Goal: Information Seeking & Learning: Learn about a topic

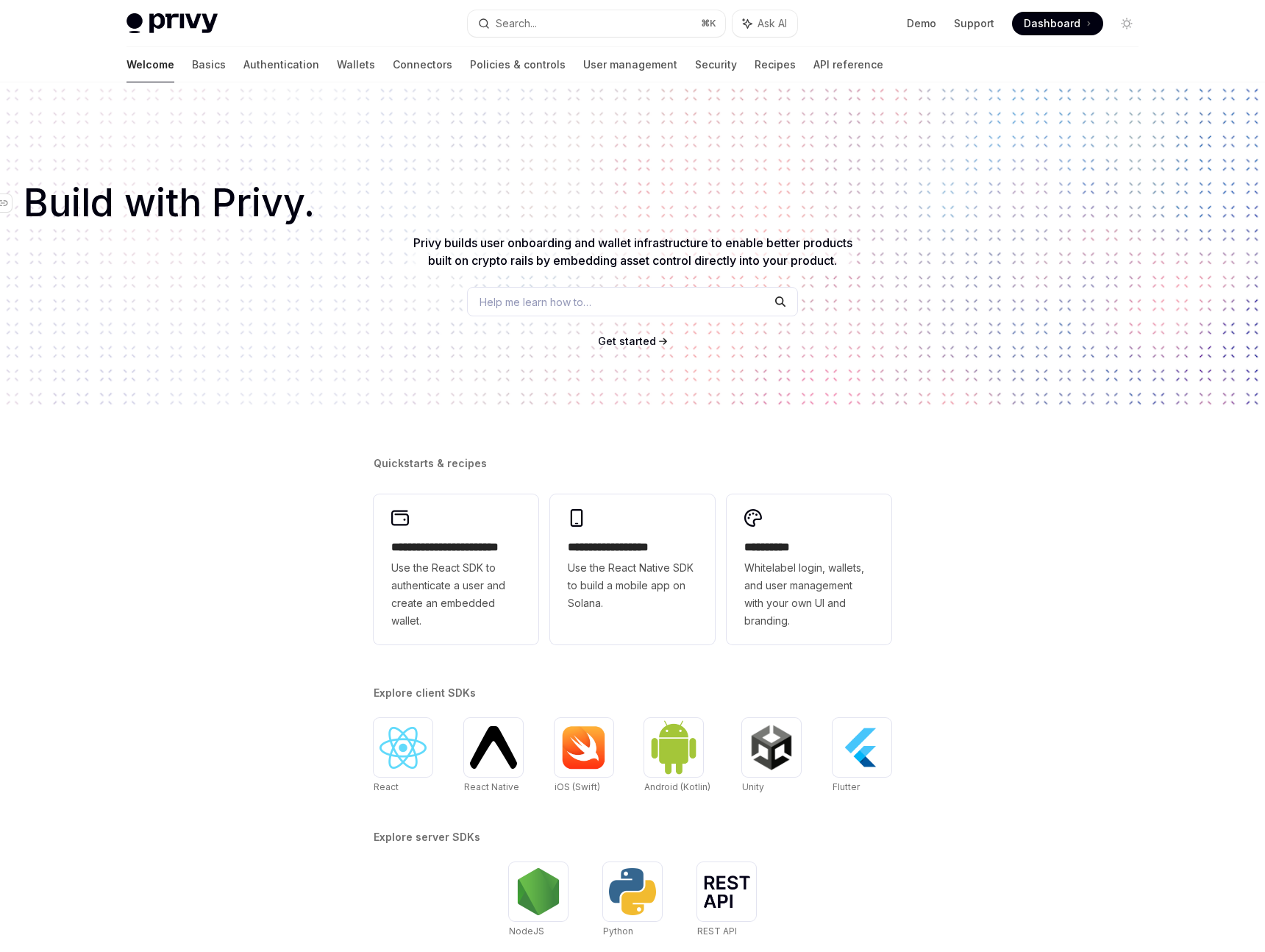
click at [271, 190] on span "Build with Privy." at bounding box center [169, 203] width 291 height 26
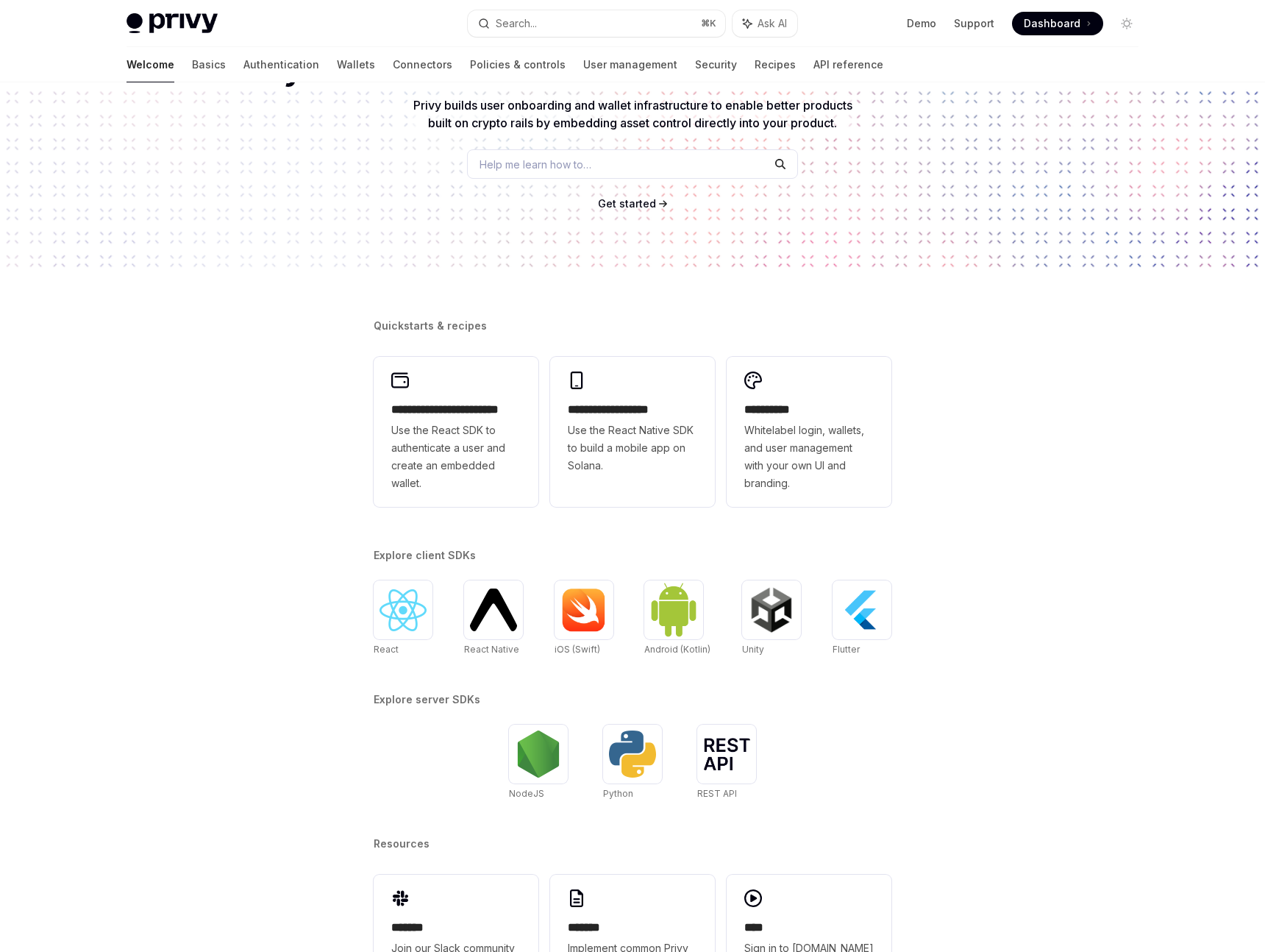
scroll to position [190, 0]
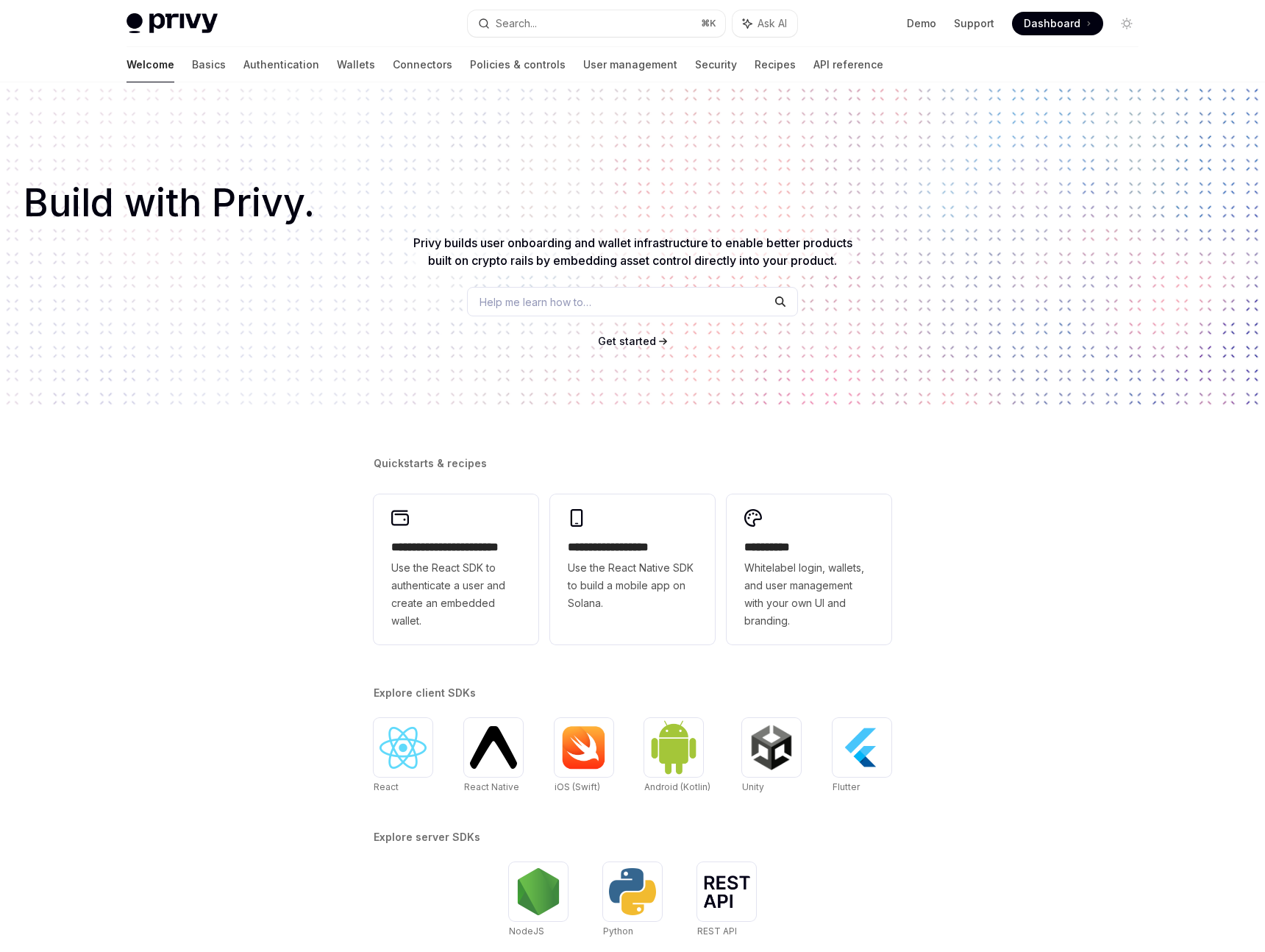
click at [240, 88] on div "​ Build with Privy. Privy builds user onboarding and wallet infrastructure to e…" at bounding box center [632, 246] width 1265 height 328
click at [414, 179] on div "​ Build with Privy." at bounding box center [632, 191] width 1218 height 50
click at [359, 264] on div "​ Build with Privy. Privy builds user onboarding and wallet infrastructure to e…" at bounding box center [632, 246] width 1265 height 328
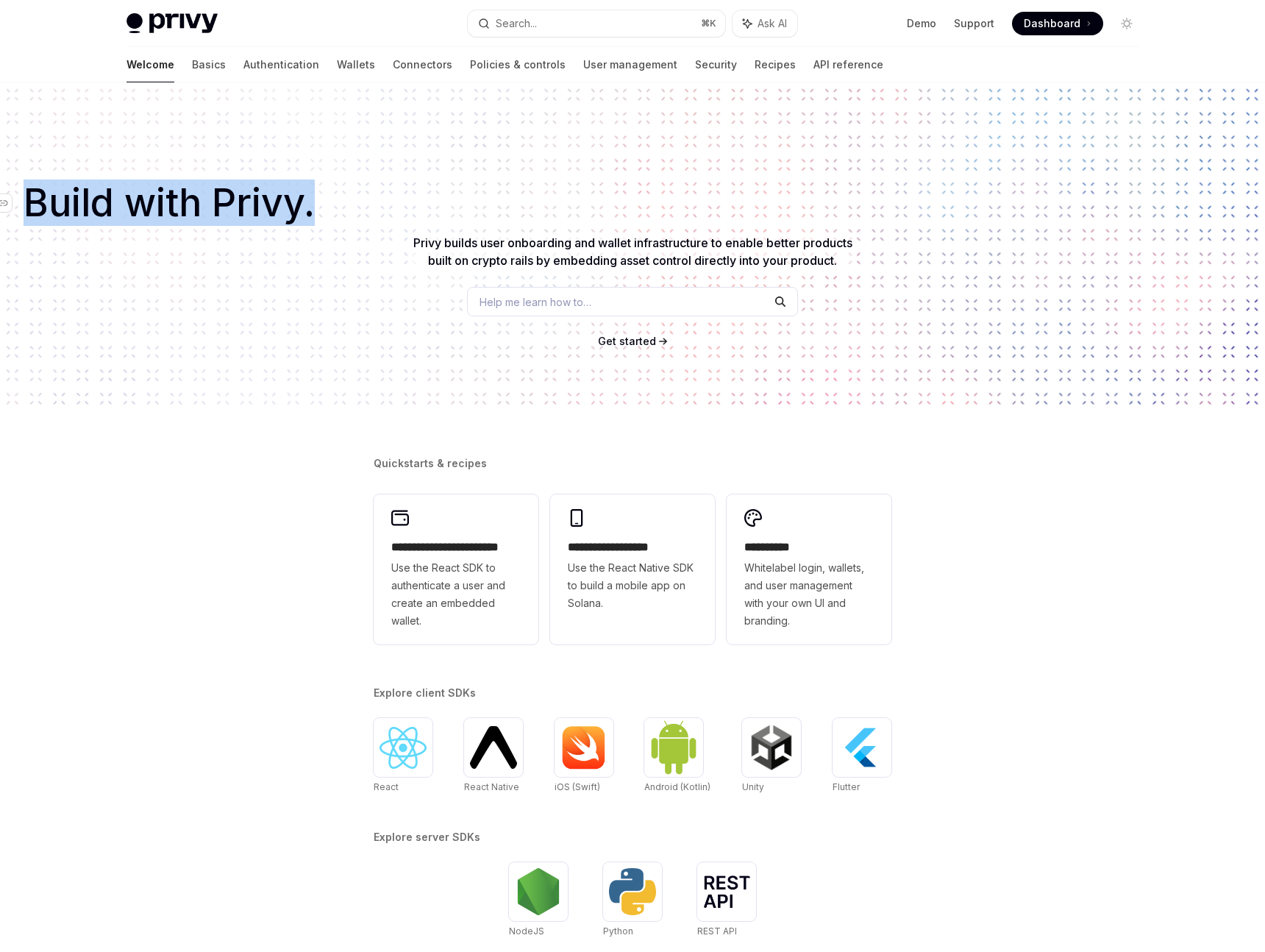
drag, startPoint x: 324, startPoint y: 226, endPoint x: 21, endPoint y: 204, distance: 303.8
click at [21, 204] on div "​ Build with Privy. Privy builds user onboarding and wallet infrastructure to e…" at bounding box center [632, 246] width 1265 height 328
click at [3, 203] on icon "Navigate to header" at bounding box center [2, 202] width 10 height 6
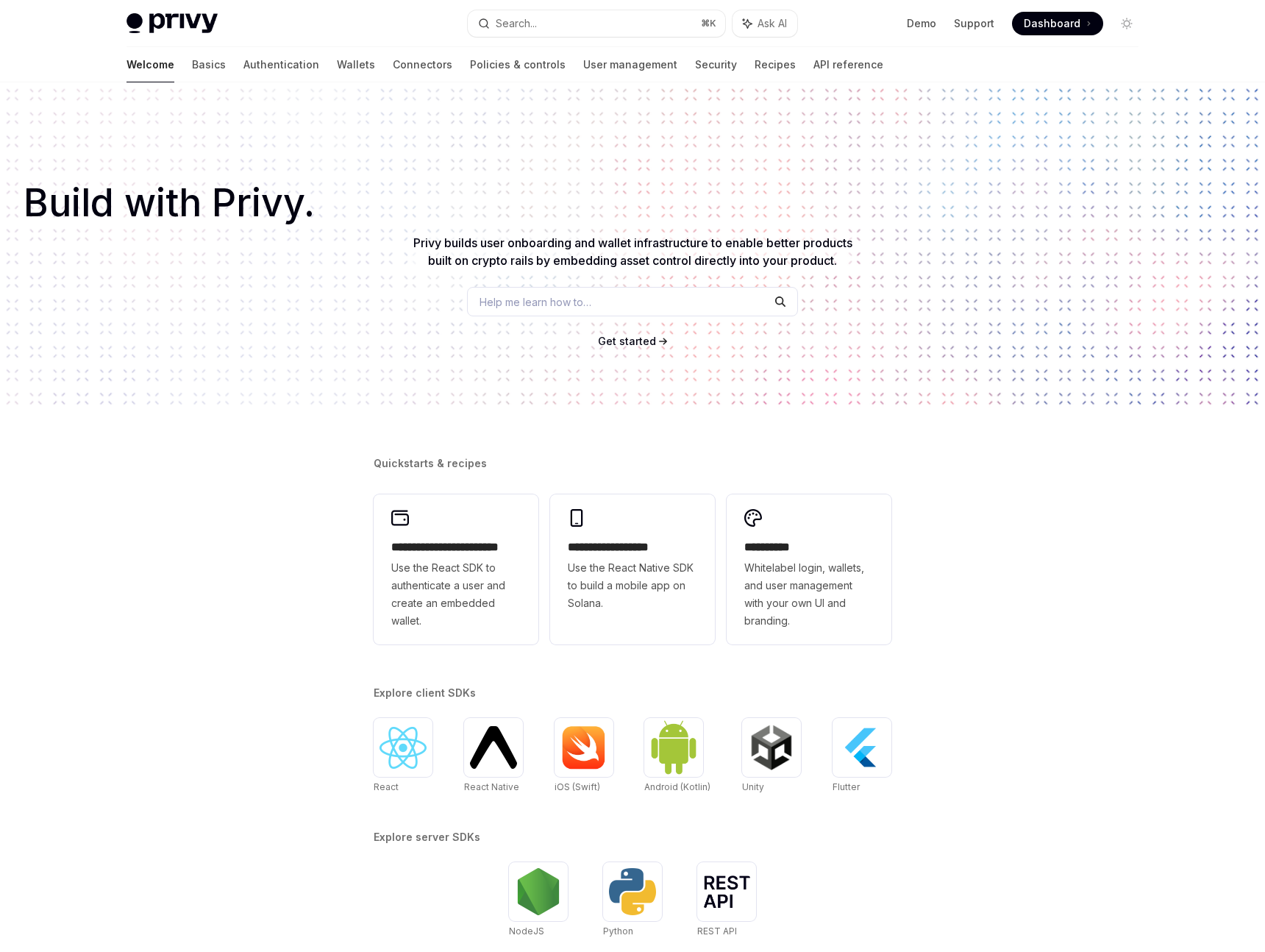
drag, startPoint x: 60, startPoint y: 206, endPoint x: 34, endPoint y: 204, distance: 26.1
click at [60, 206] on span "Build with Privy." at bounding box center [169, 203] width 291 height 26
click at [149, 203] on span "Build with Privy." at bounding box center [169, 203] width 291 height 26
click at [3, 201] on icon "Navigate to header" at bounding box center [2, 202] width 10 height 9
click at [179, 255] on div "​ Build with Privy. Privy builds user onboarding and wallet infrastructure to e…" at bounding box center [632, 246] width 1265 height 328
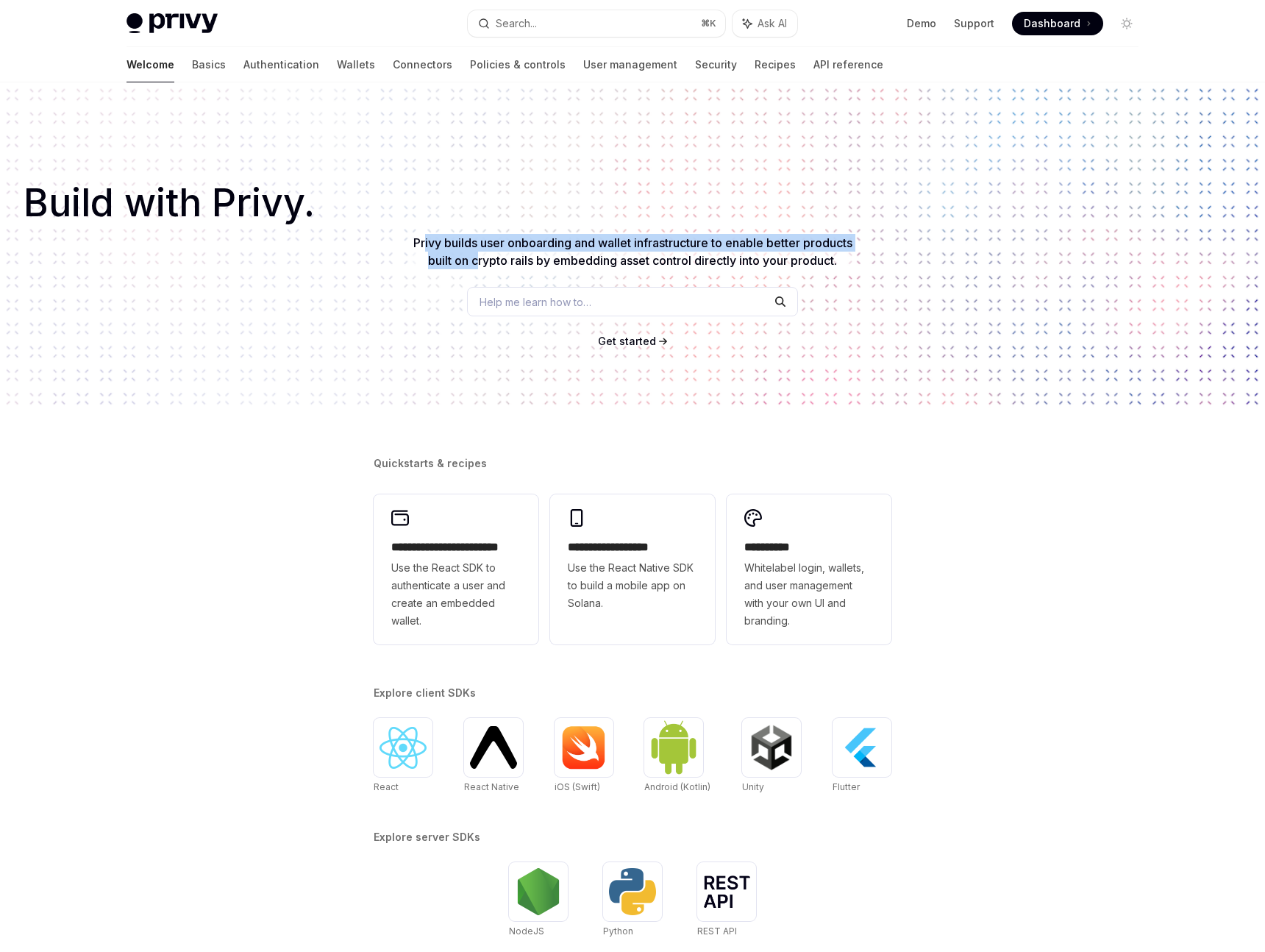
drag, startPoint x: 421, startPoint y: 243, endPoint x: 474, endPoint y: 252, distance: 53.8
click at [474, 252] on span "Privy builds user onboarding and wallet infrastructure to enable better product…" at bounding box center [632, 251] width 439 height 32
click at [348, 406] on div "​ Build with Privy. Privy builds user onboarding and wallet infrastructure to e…" at bounding box center [632, 246] width 1265 height 328
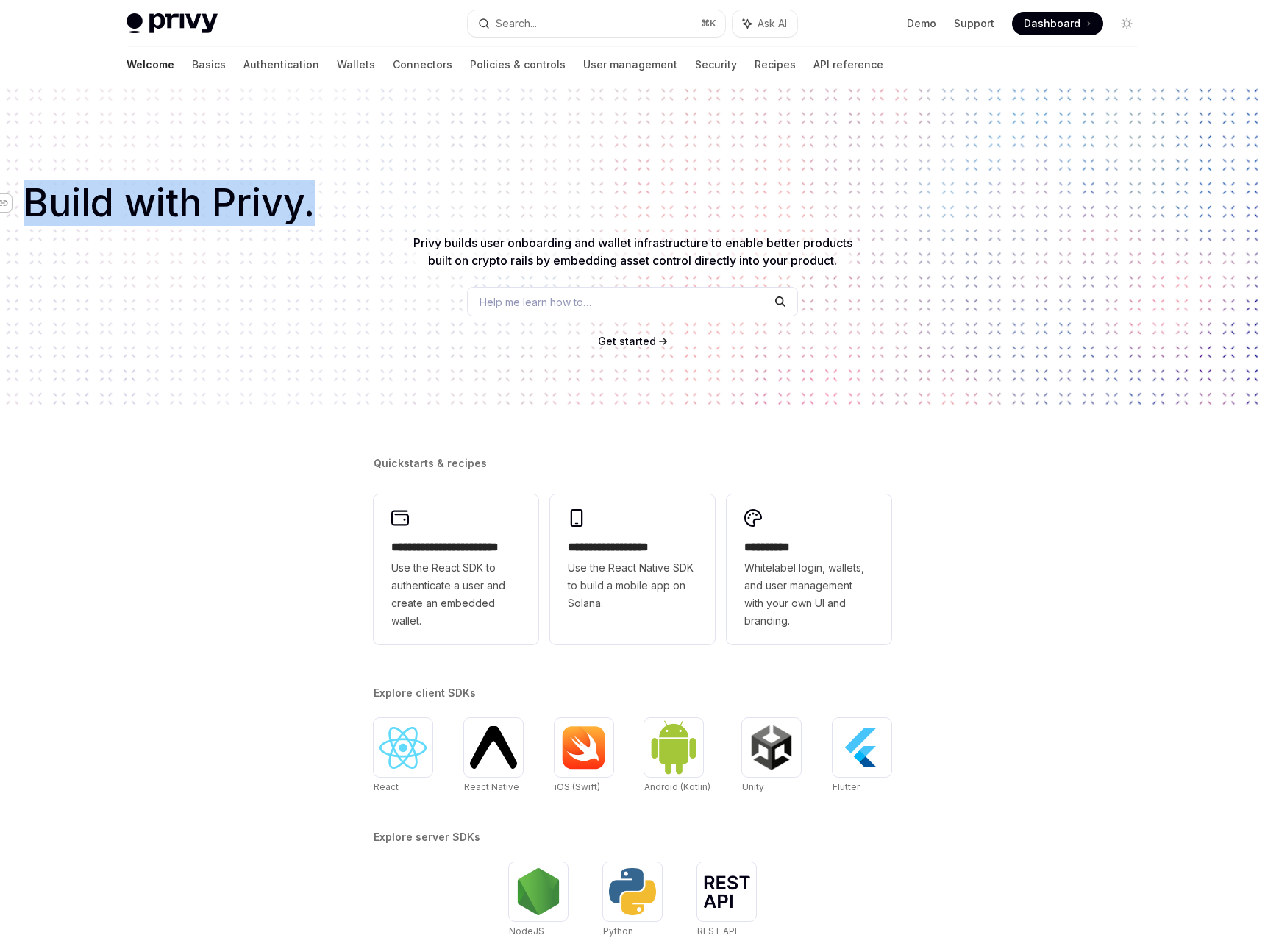
drag, startPoint x: 337, startPoint y: 193, endPoint x: 8, endPoint y: 198, distance: 329.0
click at [23, 198] on h1 "​ Build with Privy." at bounding box center [632, 203] width 1218 height 26
click at [8, 198] on div "Navigate to header" at bounding box center [2, 202] width 17 height 17
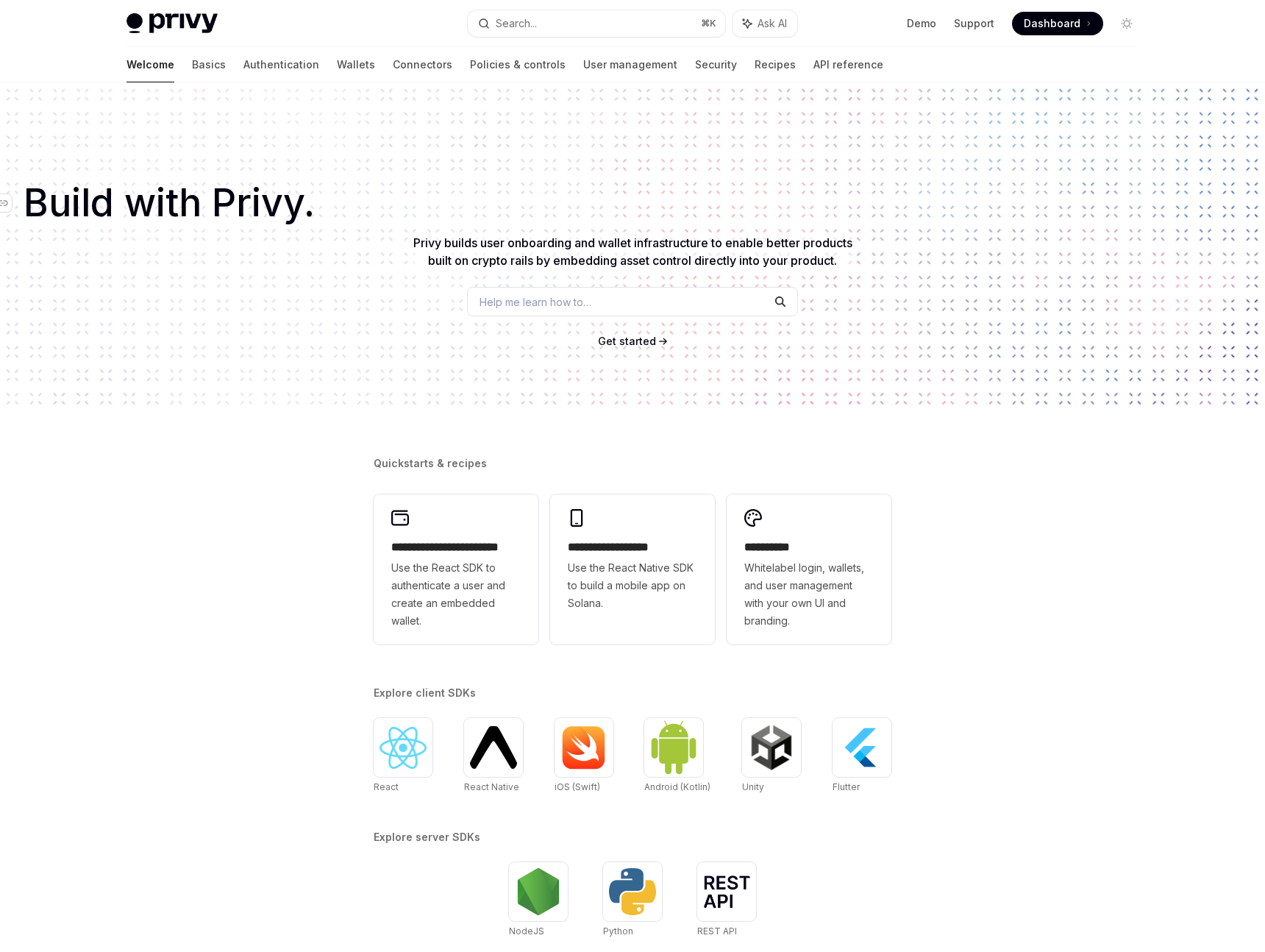
drag, startPoint x: 565, startPoint y: 198, endPoint x: 542, endPoint y: 202, distance: 23.3
click at [564, 198] on h1 "​ Build with Privy." at bounding box center [632, 203] width 1218 height 26
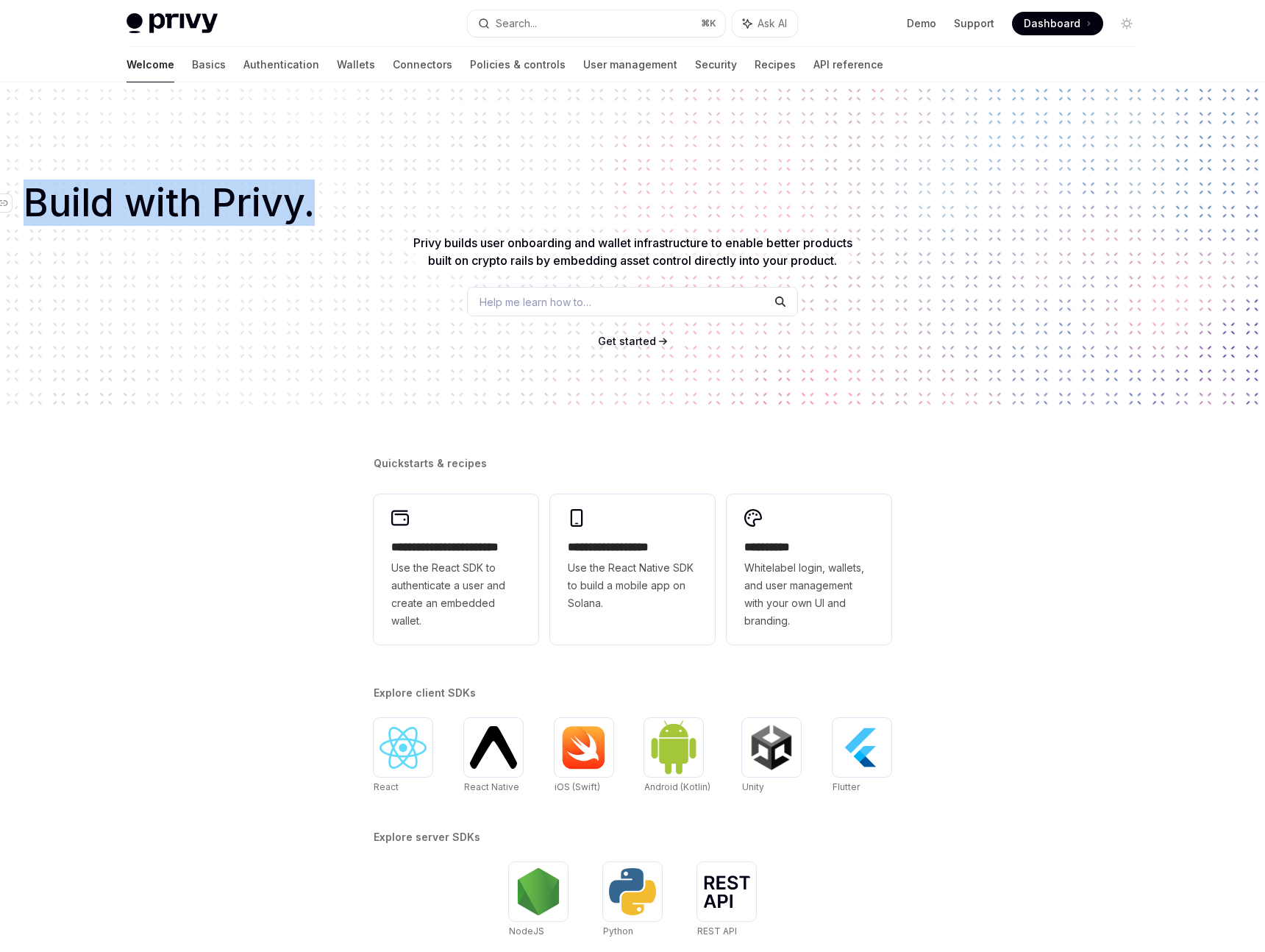
drag, startPoint x: 401, startPoint y: 219, endPoint x: 56, endPoint y: 205, distance: 345.3
click at [23, 201] on h1 "​ Build with Privy." at bounding box center [632, 203] width 1218 height 26
click at [68, 206] on span "Build with Privy." at bounding box center [169, 203] width 291 height 26
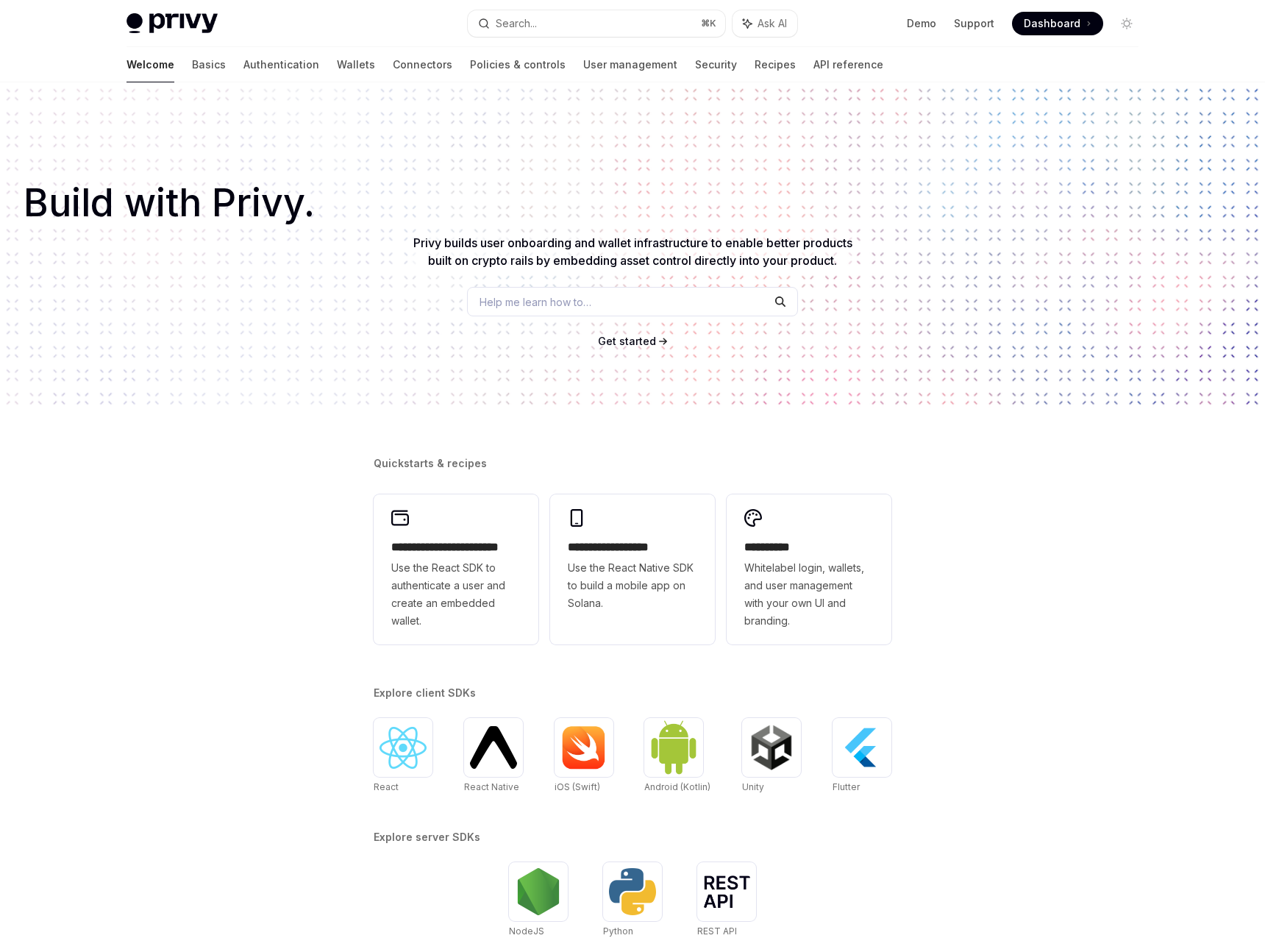
drag, startPoint x: 283, startPoint y: 355, endPoint x: 276, endPoint y: 343, distance: 13.9
click at [283, 355] on div "​ Build with Privy. Privy builds user onboarding and wallet infrastructure to e…" at bounding box center [632, 246] width 1265 height 328
type textarea "*"
drag, startPoint x: 436, startPoint y: 219, endPoint x: 77, endPoint y: 242, distance: 359.7
click at [435, 219] on div "​ Build with Privy. Privy builds user onboarding and wallet infrastructure to e…" at bounding box center [632, 246] width 1265 height 328
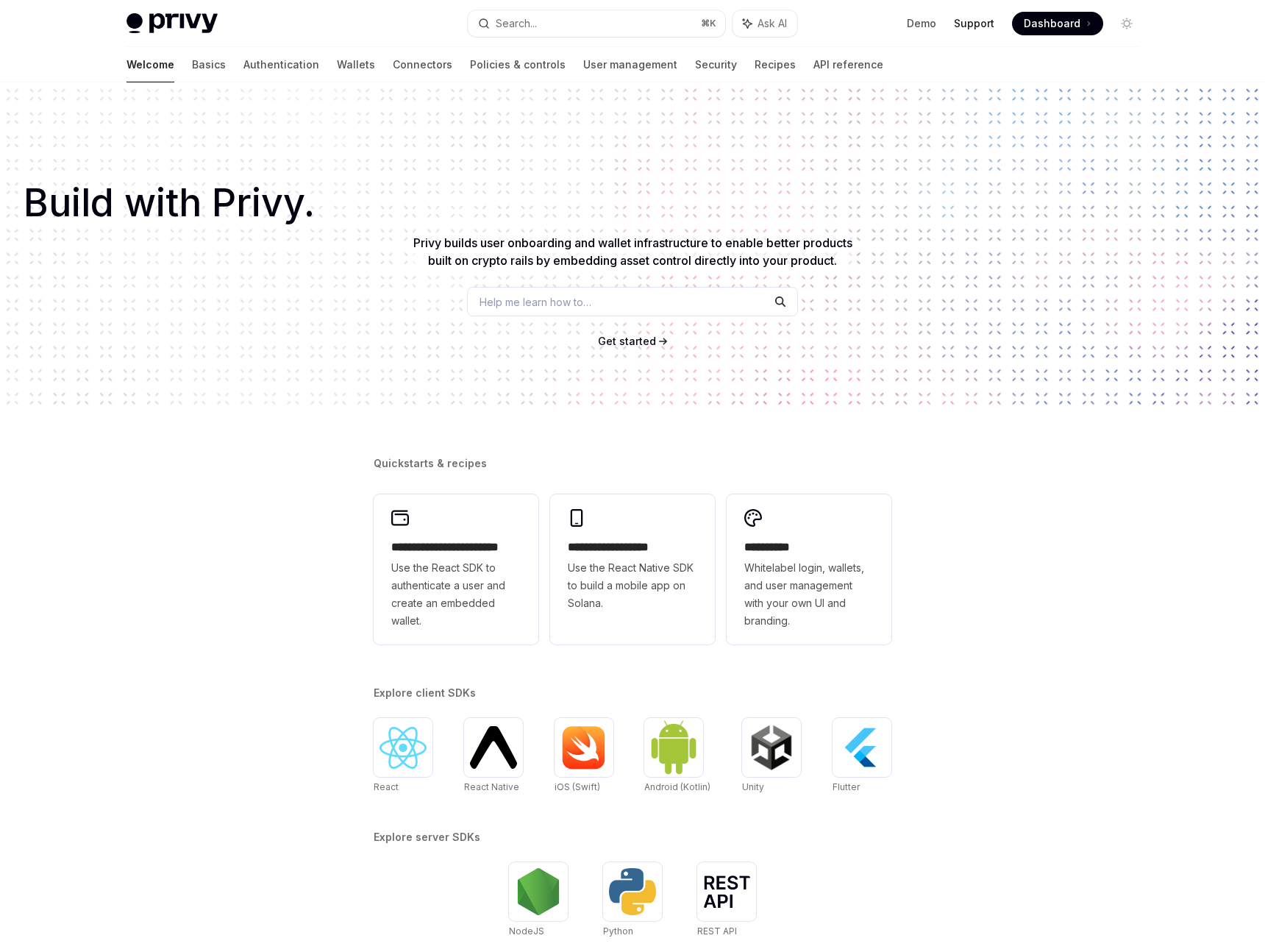
type textarea "*"
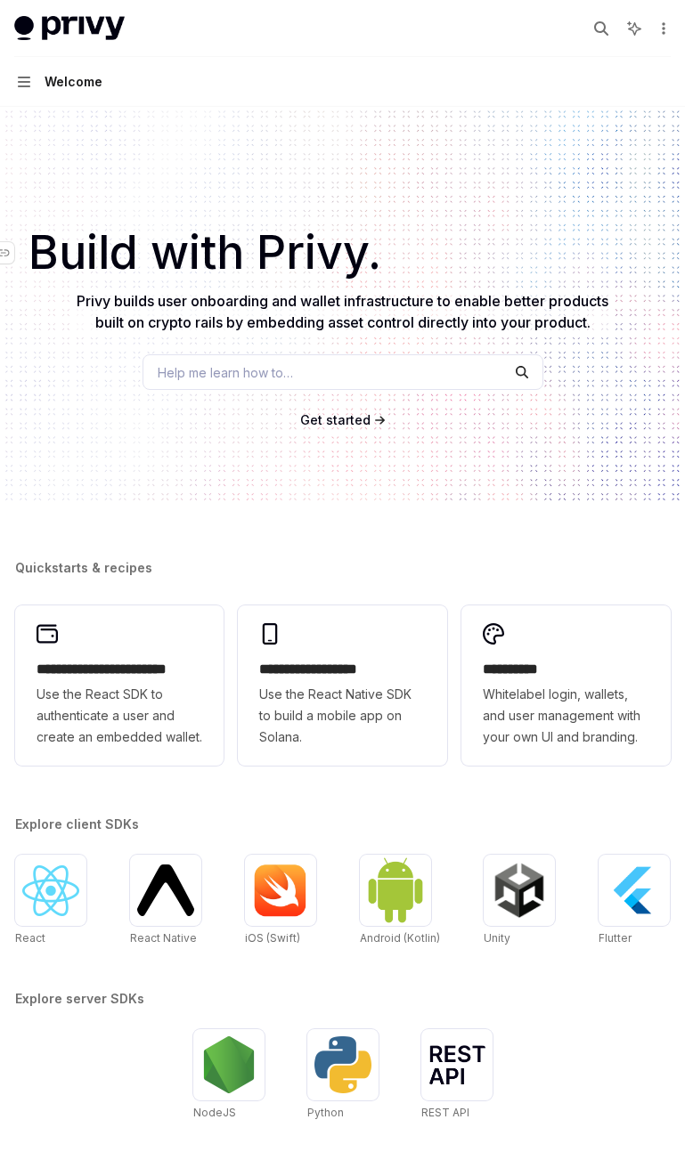
click at [305, 260] on span "Build with Privy." at bounding box center [204, 253] width 352 height 32
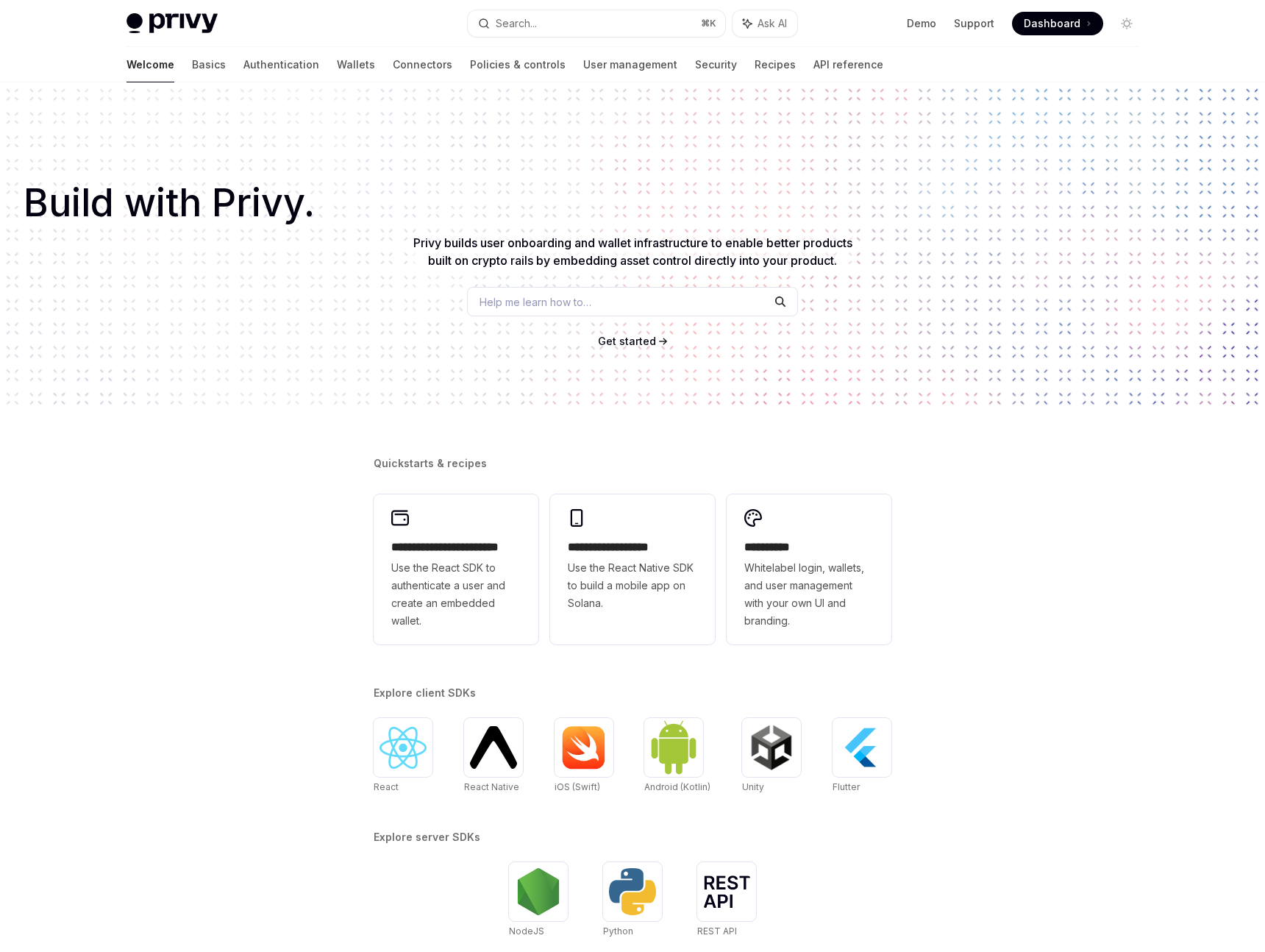
click at [217, 393] on div "​ Build with Privy. Privy builds user onboarding and wallet infrastructure to e…" at bounding box center [632, 246] width 1265 height 328
click at [1059, 245] on div "​ Build with Privy. Privy builds user onboarding and wallet infrastructure to e…" at bounding box center [632, 246] width 1265 height 328
